Goal: Transaction & Acquisition: Purchase product/service

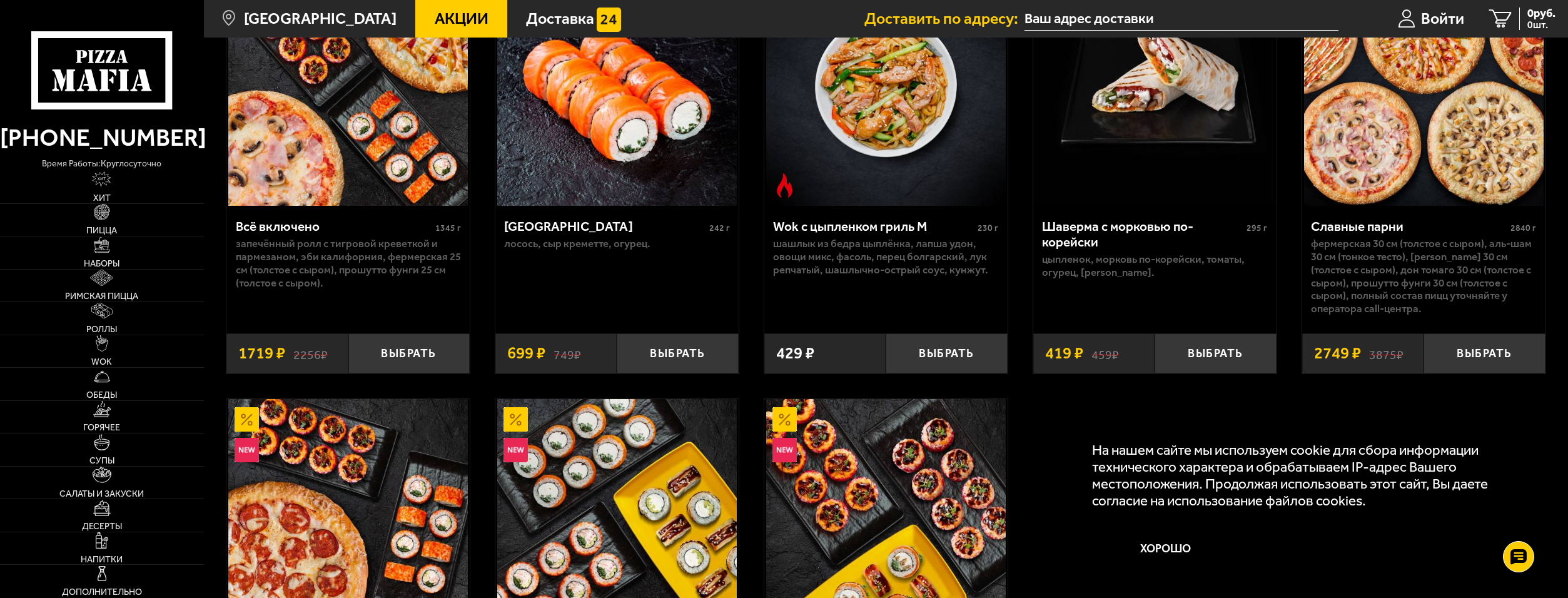
scroll to position [1001, 0]
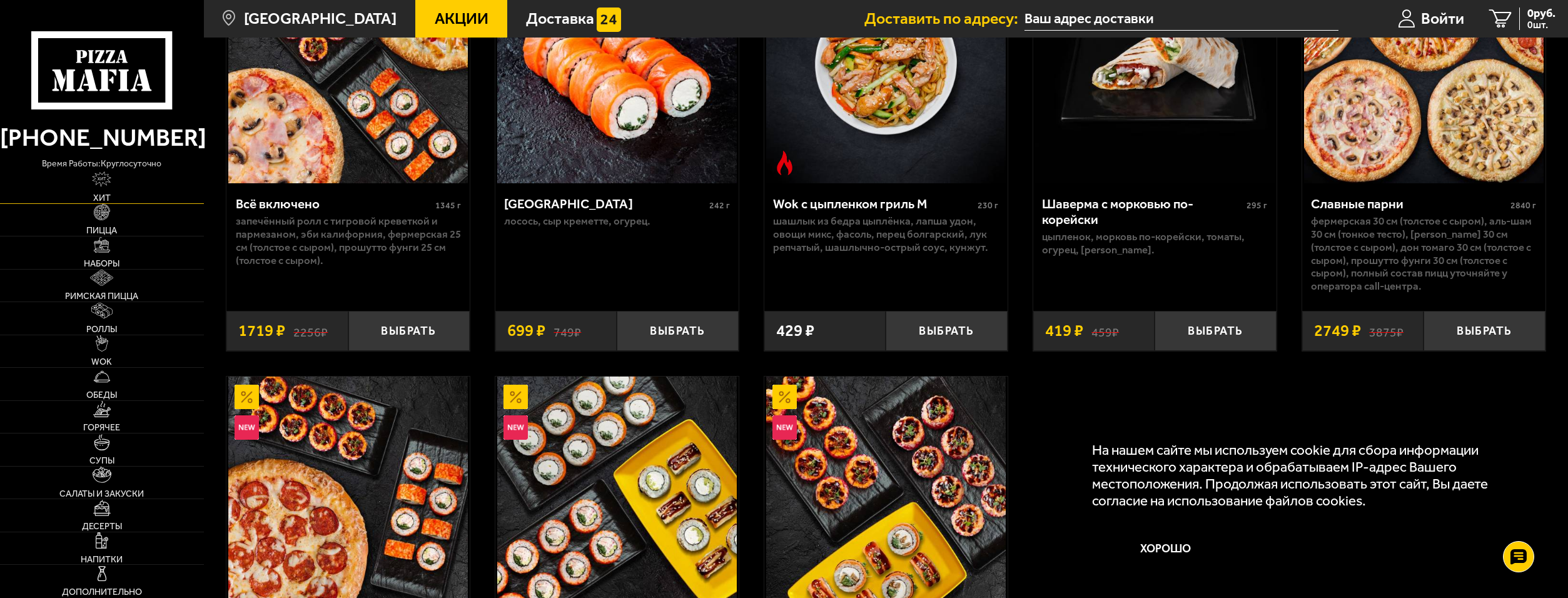
click at [101, 191] on link "Хит" at bounding box center [102, 187] width 204 height 33
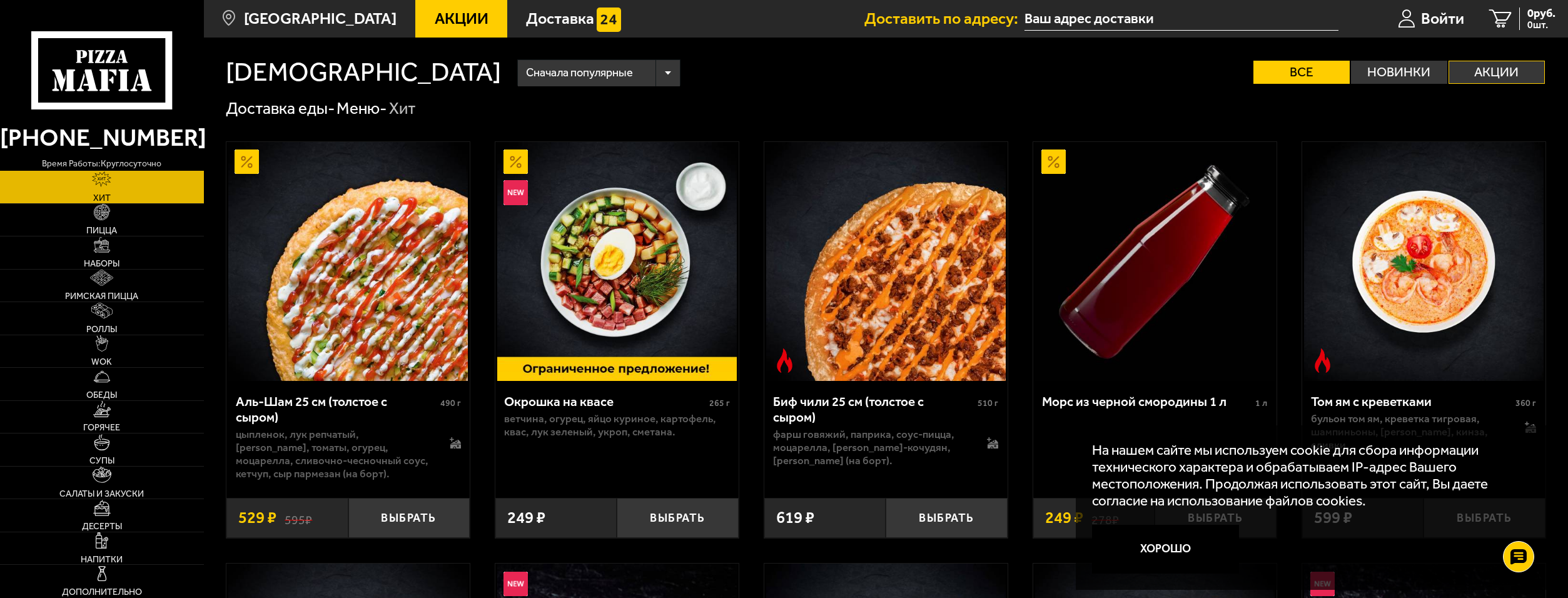
click at [1526, 71] on label "Акции" at bounding box center [1497, 72] width 96 height 23
click at [0, 0] on input "Акции" at bounding box center [0, 0] width 0 height 0
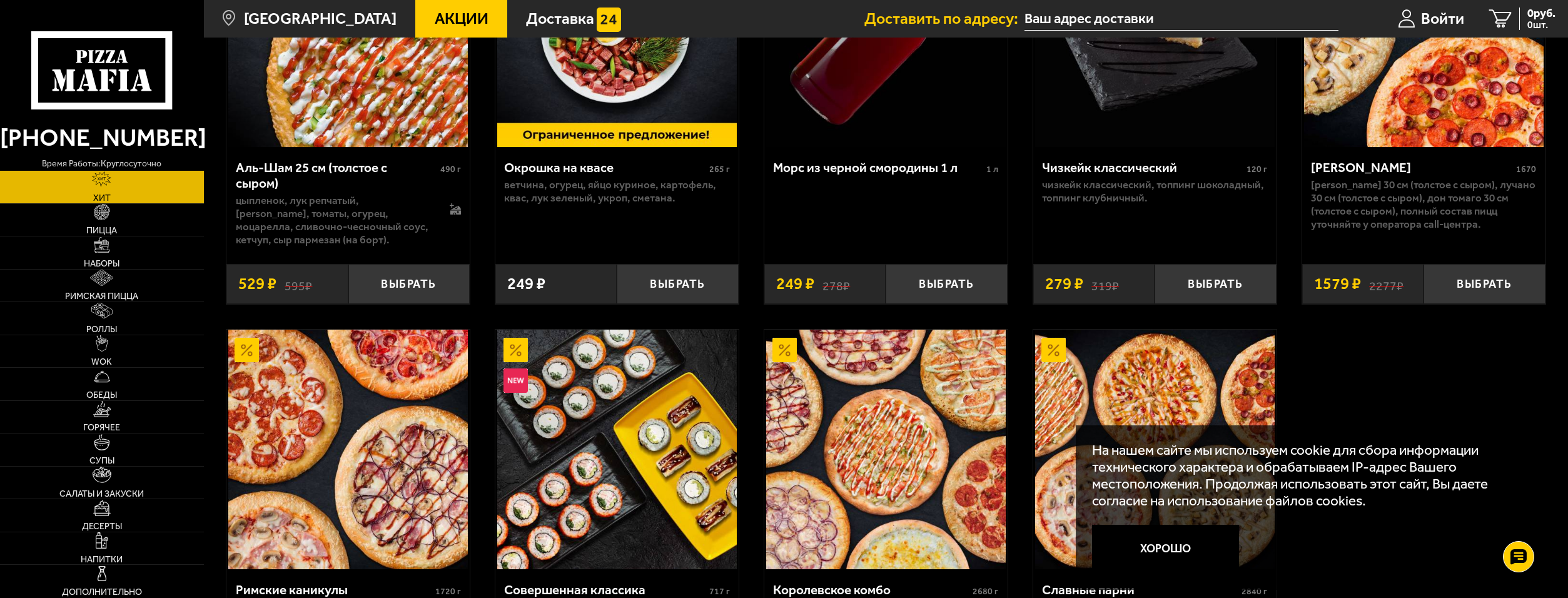
scroll to position [376, 0]
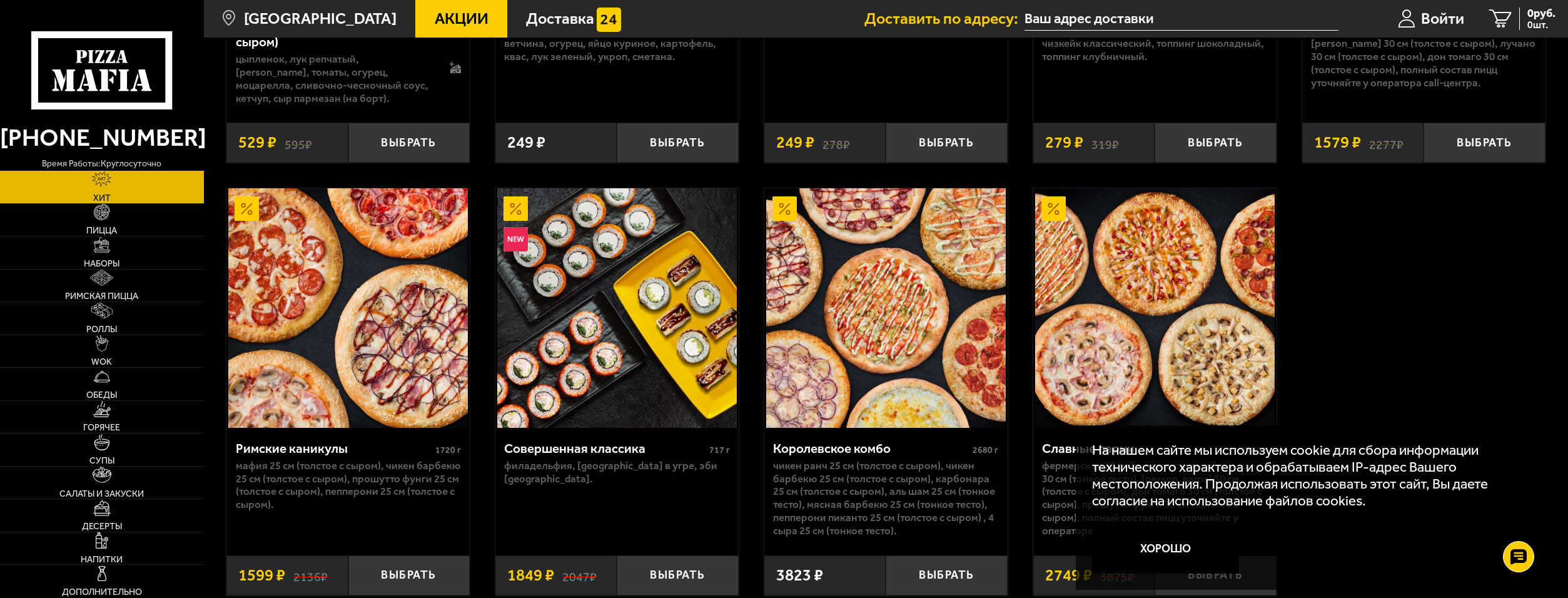
click at [1178, 550] on button "Хорошо" at bounding box center [1166, 549] width 147 height 49
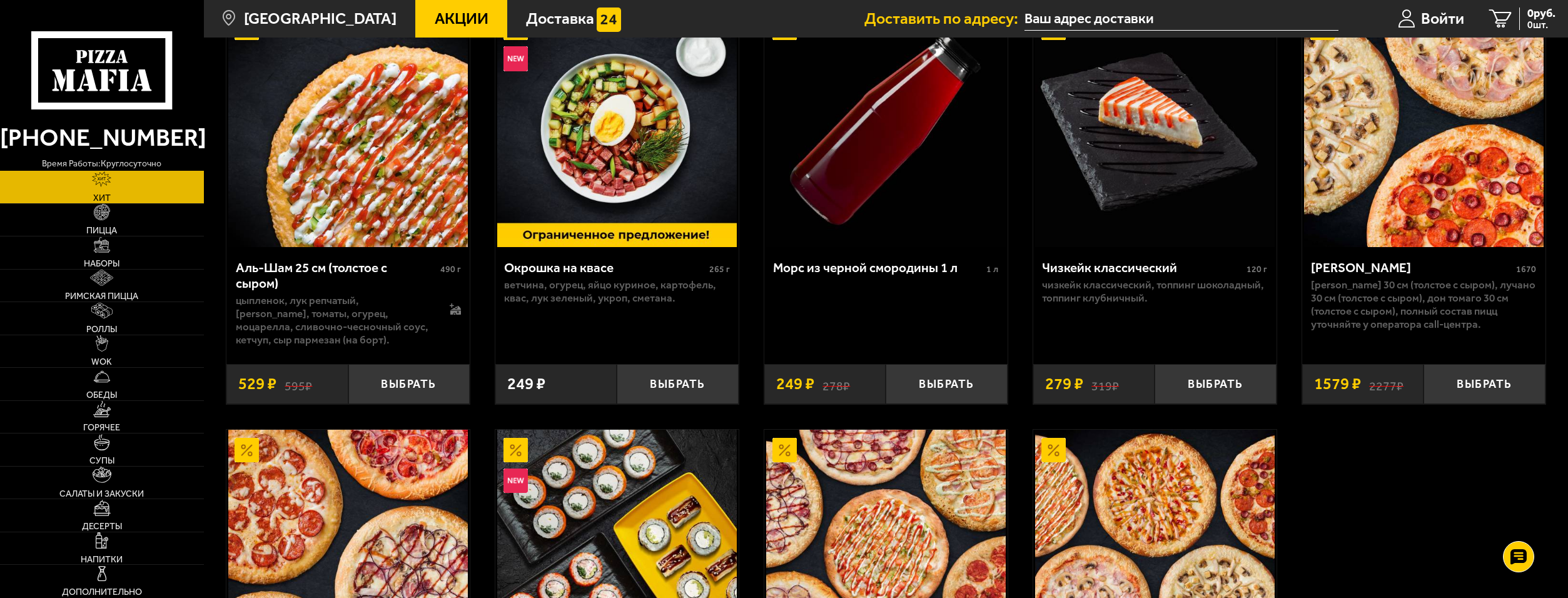
scroll to position [0, 0]
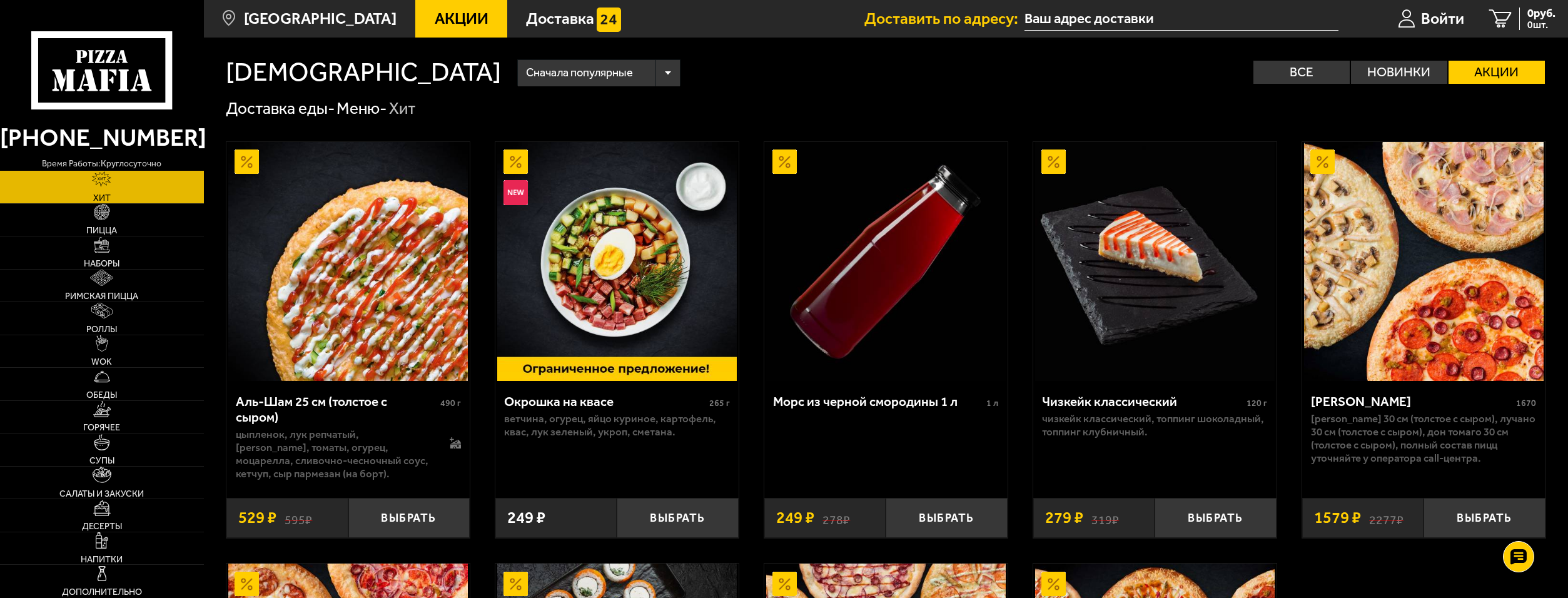
click at [518, 67] on div "Сначала популярные" at bounding box center [599, 72] width 162 height 26
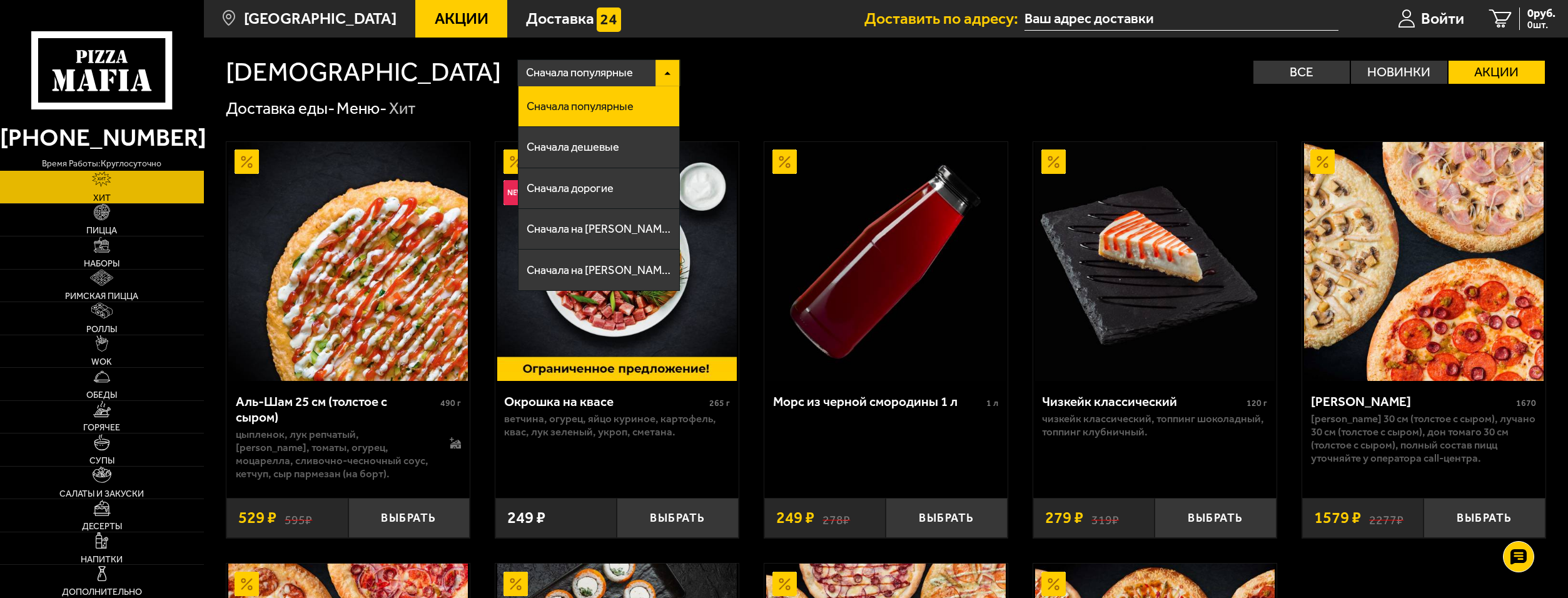
click at [581, 74] on div "Сначала популярные Сначала популярные Сначала дешевые Сначала дорогие Сначала н…" at bounding box center [1023, 72] width 1045 height 26
